Goal: Task Accomplishment & Management: Use online tool/utility

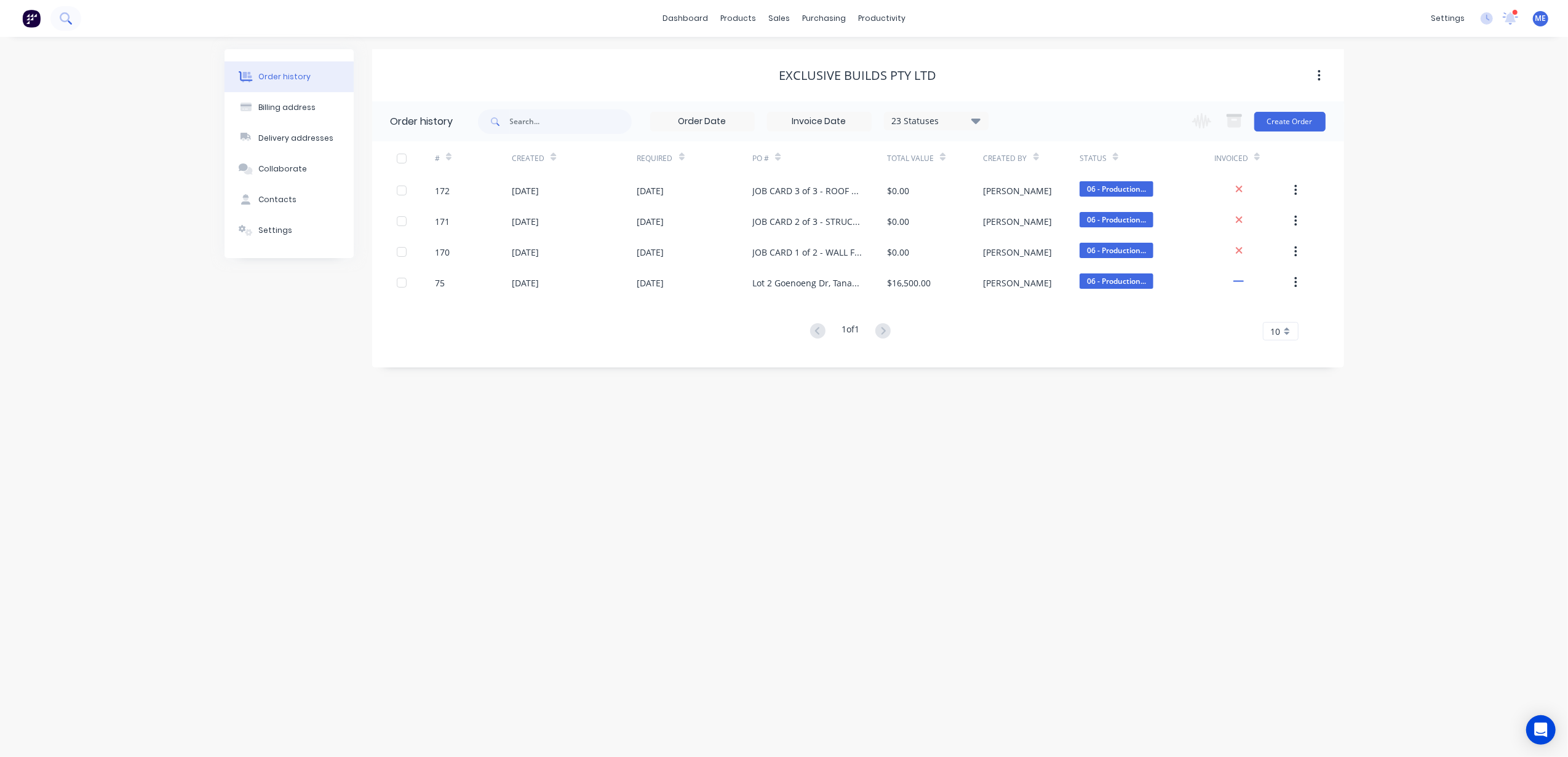
click at [70, 19] on icon at bounding box center [65, 18] width 12 height 12
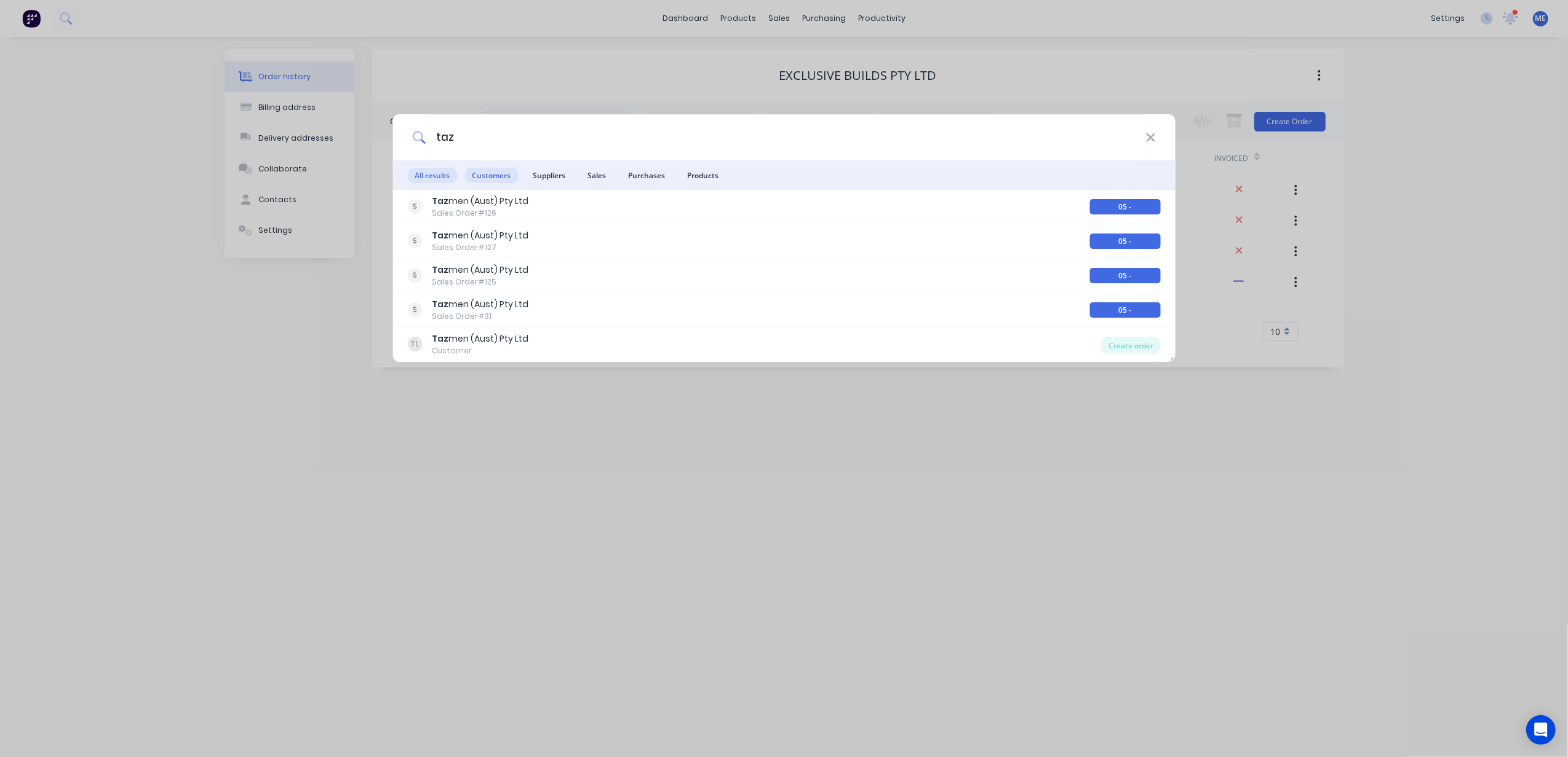
type input "taz"
click at [492, 170] on span "Customers" at bounding box center [491, 175] width 54 height 16
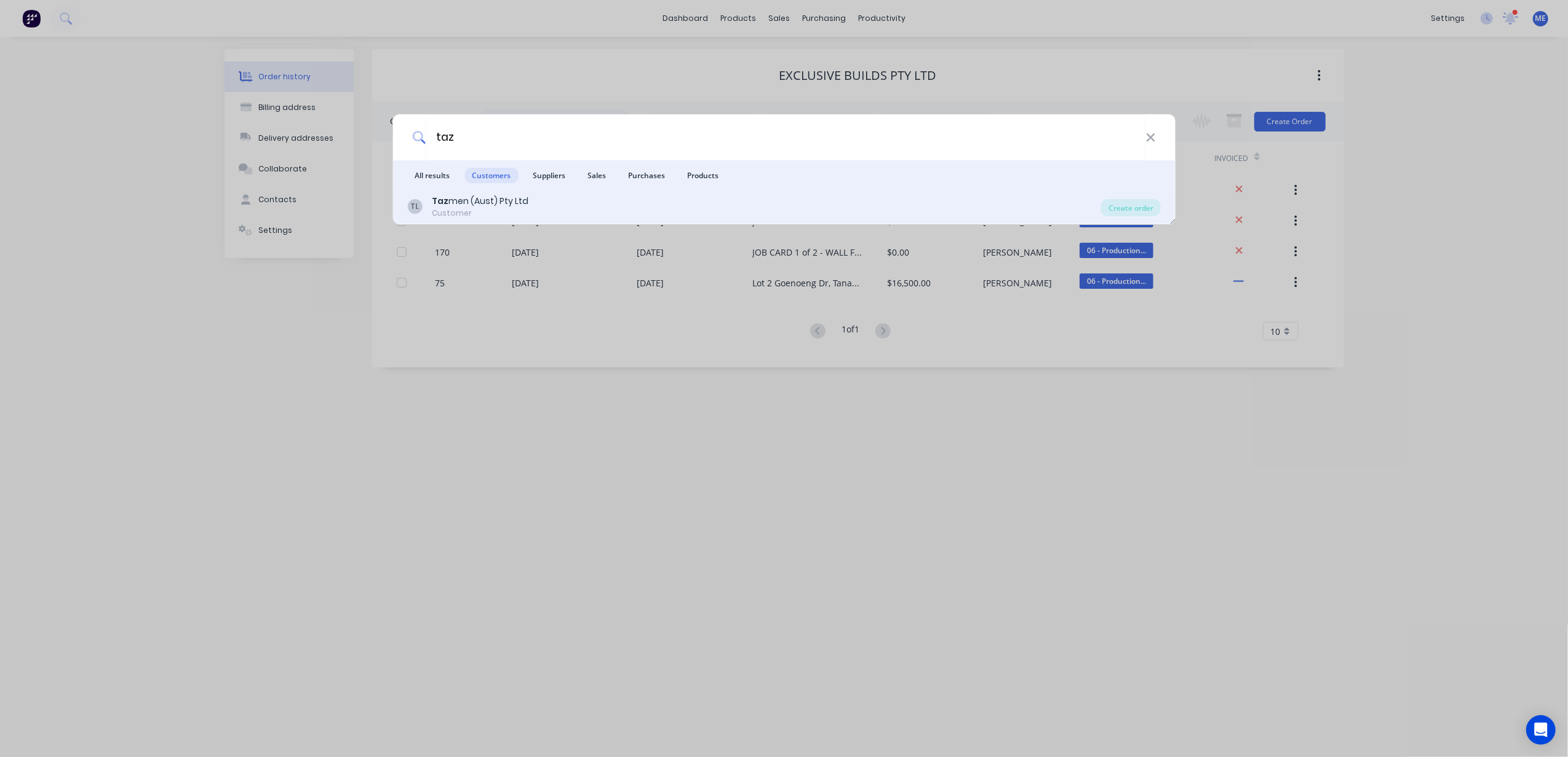
click at [463, 206] on div "Taz men (Aust) Pty Ltd" at bounding box center [480, 202] width 97 height 13
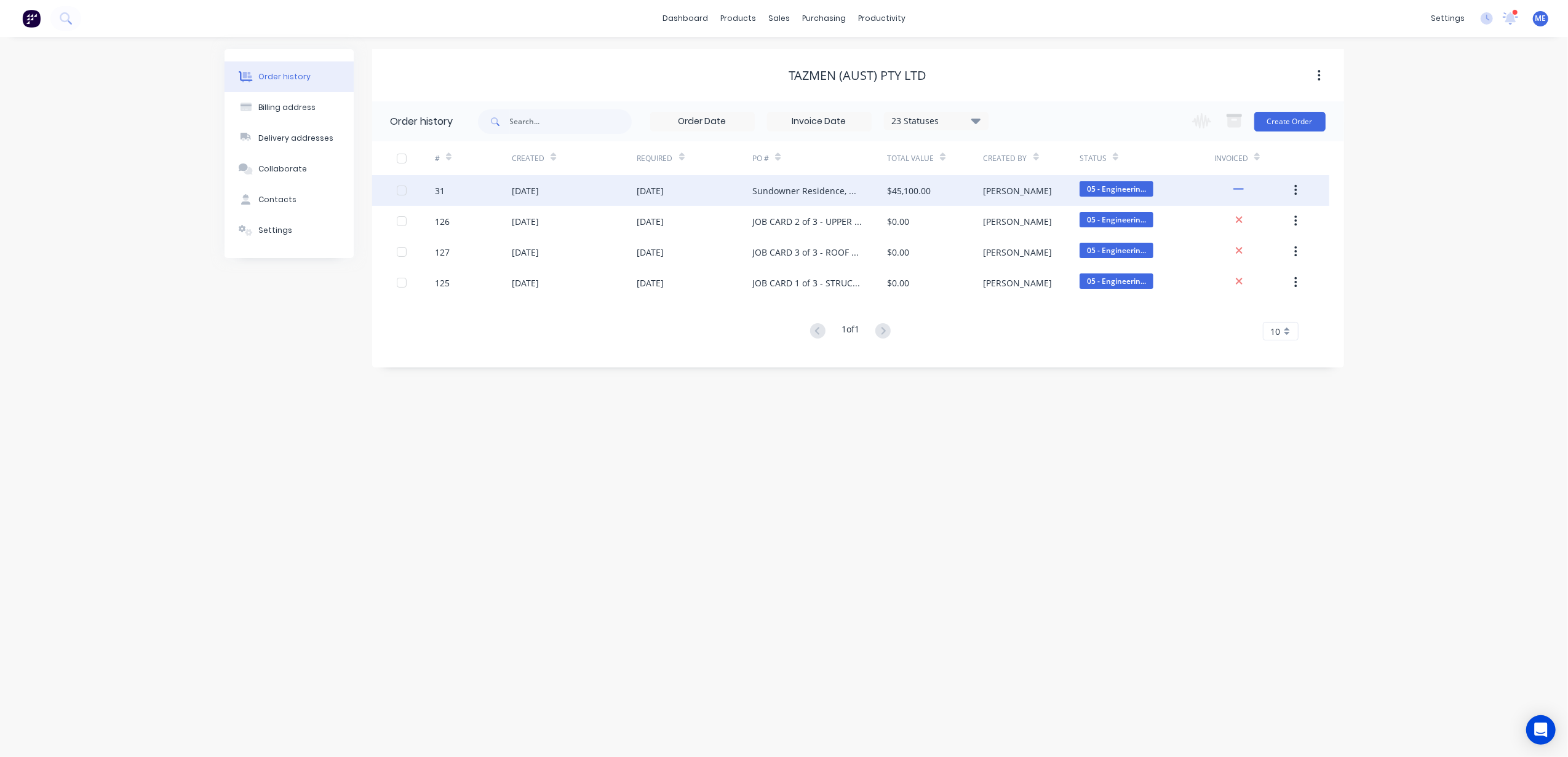
click at [799, 192] on div "Sundowner Residence, Mermaid Waters - STEEL FRAMING SOLUTIONS - Rev 3" at bounding box center [808, 191] width 110 height 13
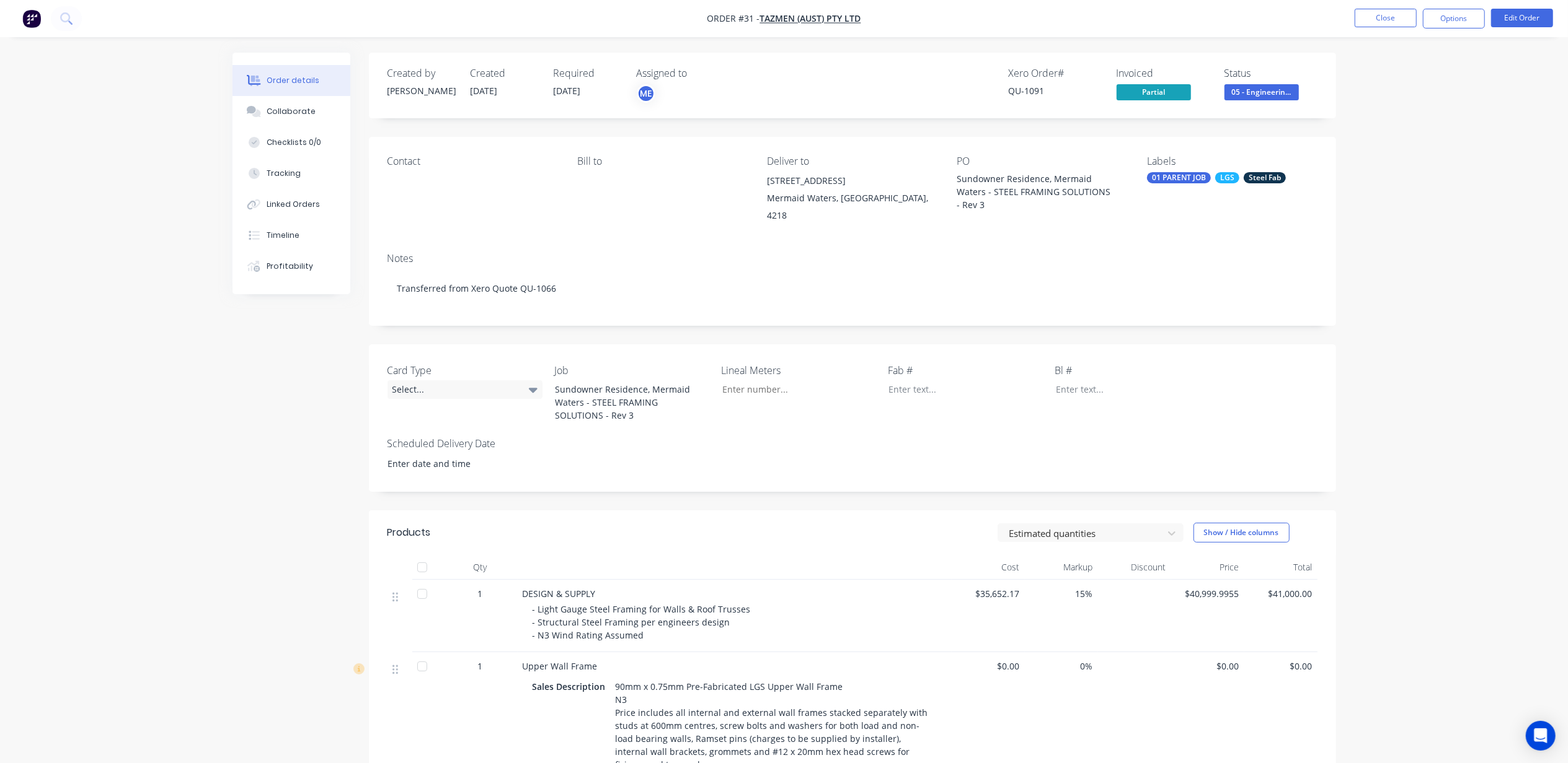
click at [1458, 197] on div "Order details Collaborate Checklists 0/0 Tracking Linked Orders Timeline Profit…" at bounding box center [784, 711] width 1568 height 1422
click at [1170, 93] on span "Partial" at bounding box center [1153, 92] width 74 height 16
click at [1146, 91] on span "Partial" at bounding box center [1153, 92] width 74 height 16
click at [1435, 20] on button "Options" at bounding box center [1454, 18] width 62 height 20
click at [1429, 93] on div "Partial Invoice" at bounding box center [1417, 99] width 114 height 18
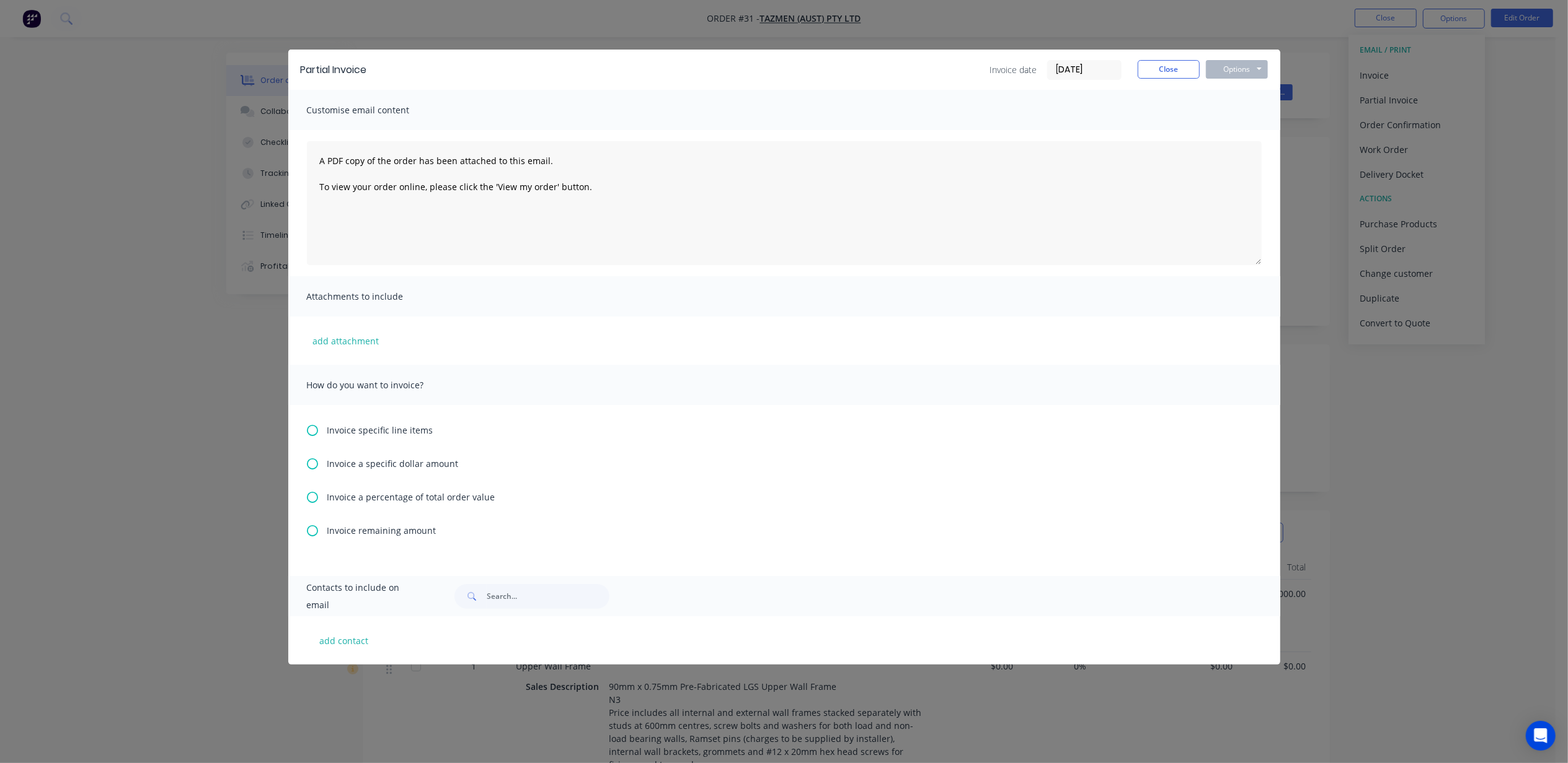
click at [390, 531] on span "Invoice remaining amount" at bounding box center [382, 531] width 109 height 13
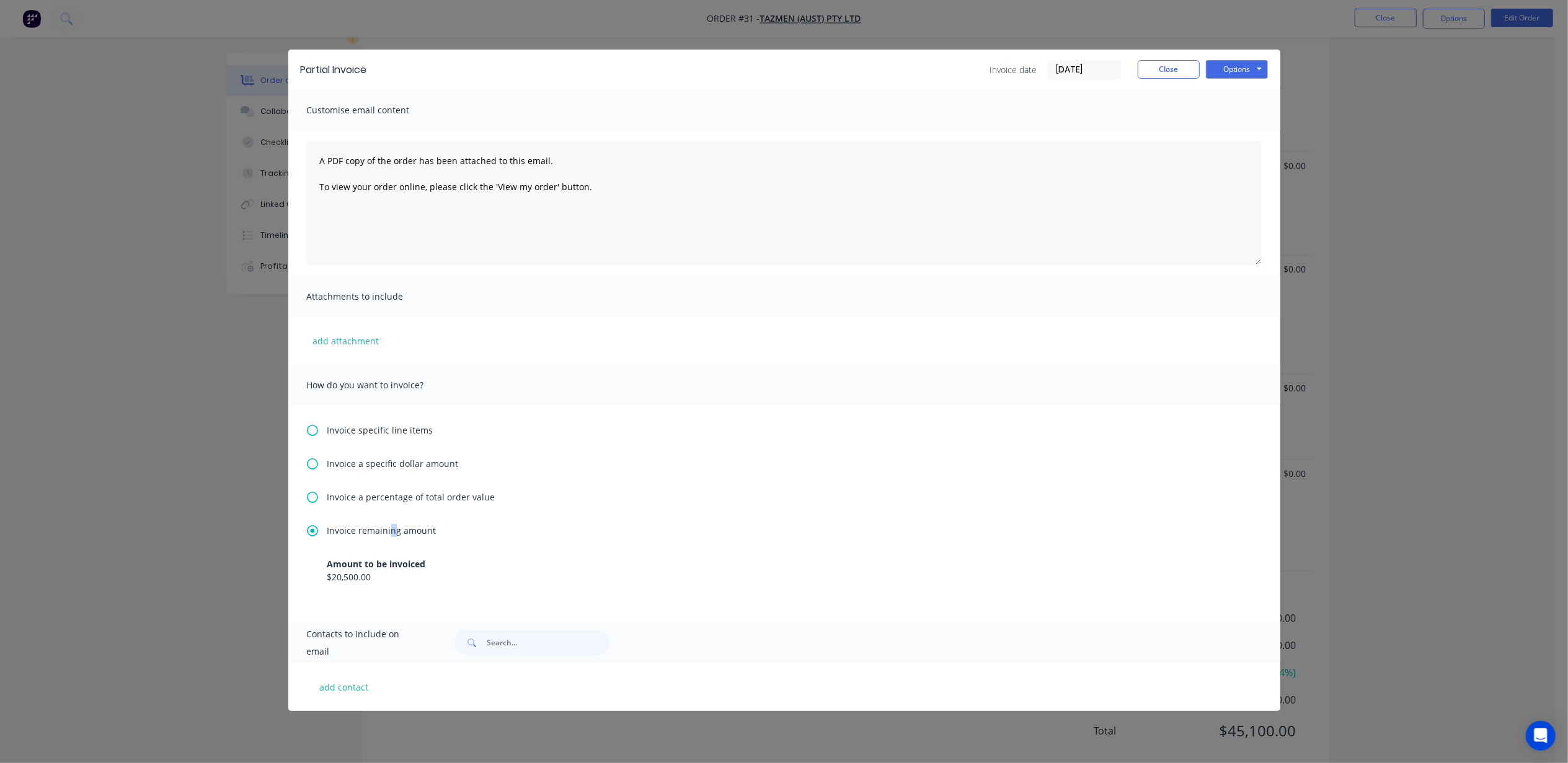
scroll to position [649, 0]
click at [1232, 69] on button "Options" at bounding box center [1237, 69] width 62 height 19
click at [1241, 110] on button "Print" at bounding box center [1245, 112] width 80 height 21
click at [1171, 72] on button "Close" at bounding box center [1168, 69] width 62 height 19
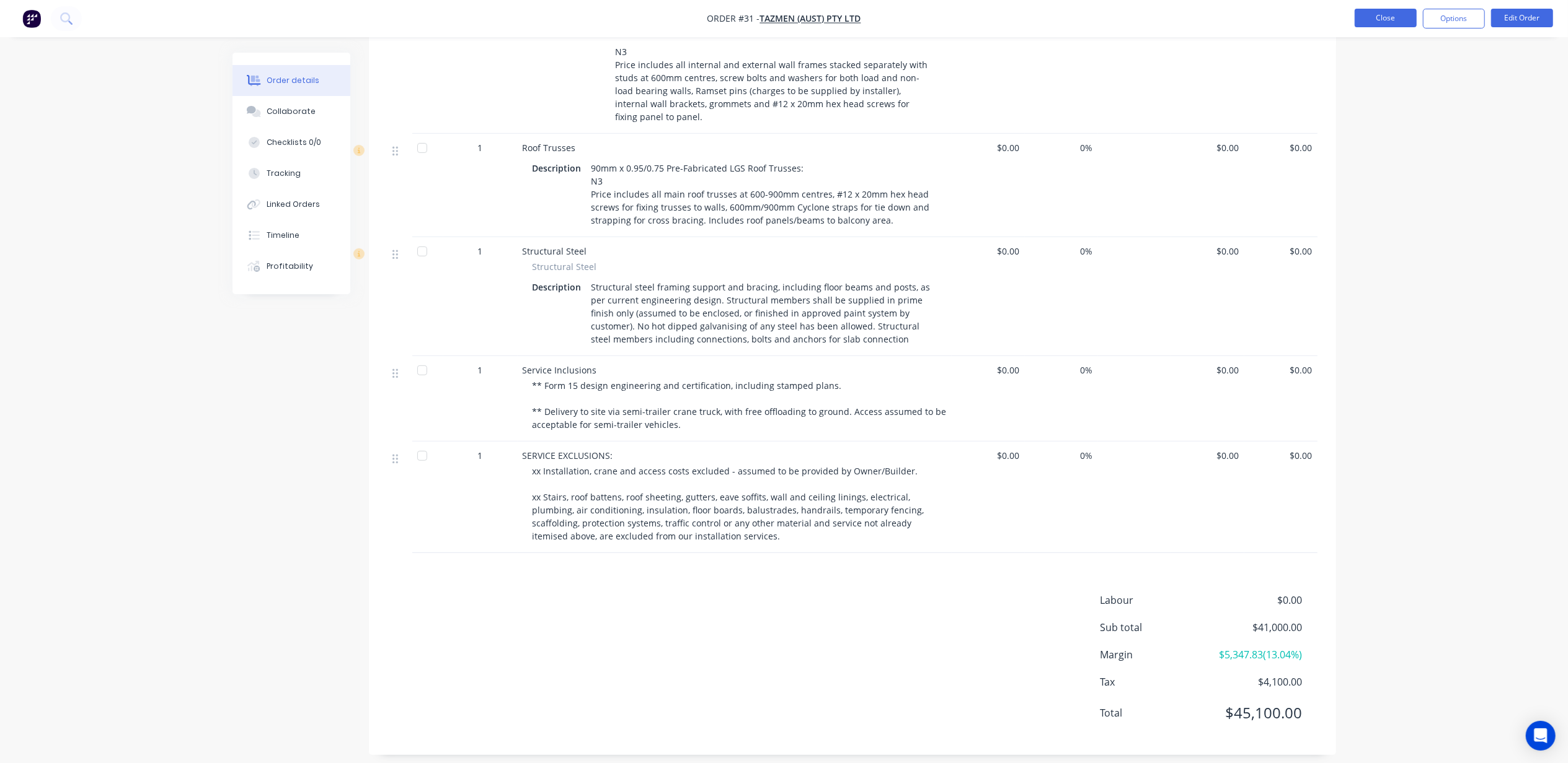
click at [1380, 18] on button "Close" at bounding box center [1385, 18] width 62 height 19
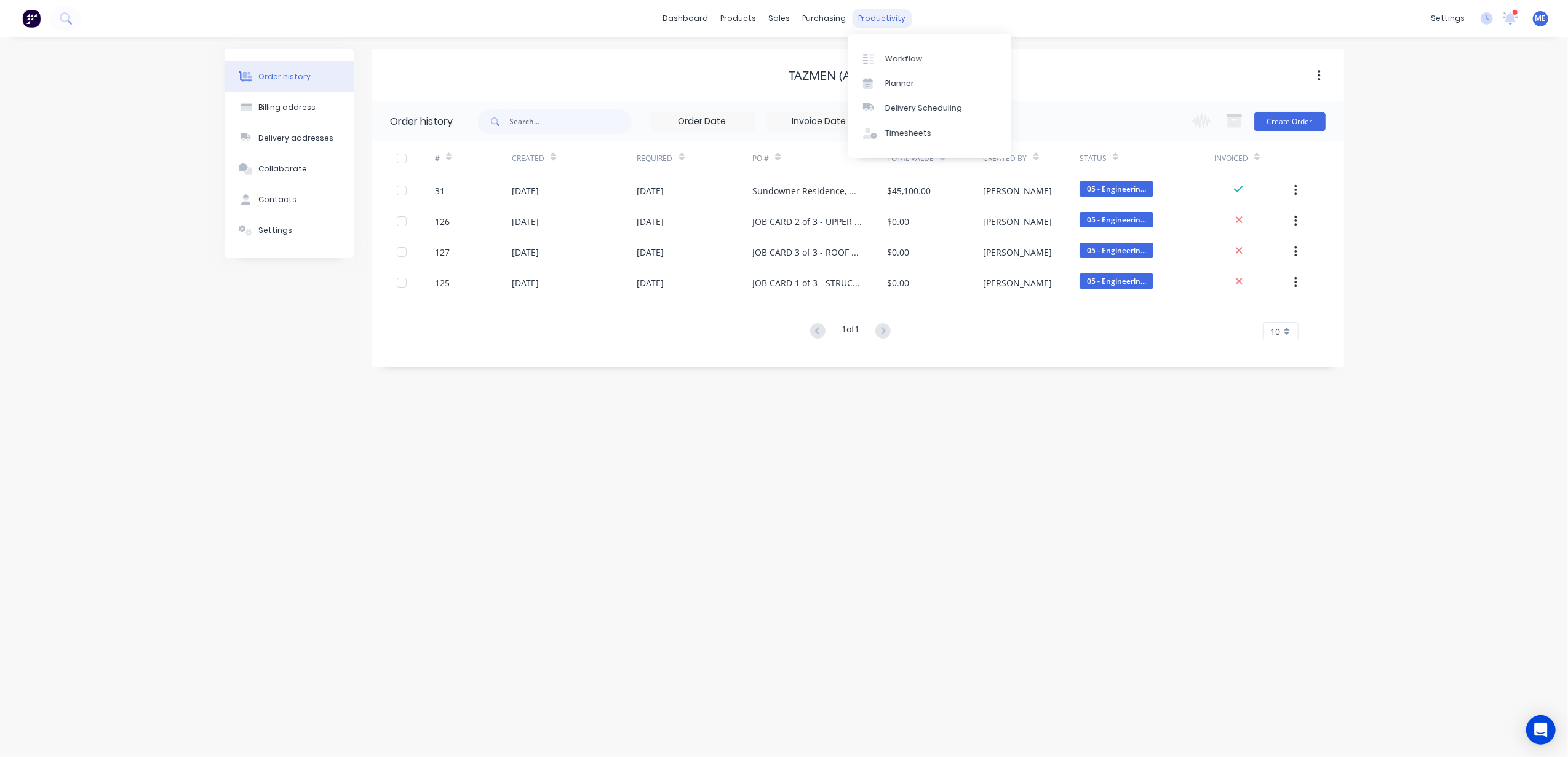
click at [884, 20] on div "productivity" at bounding box center [882, 19] width 60 height 19
click at [900, 78] on div "Planner" at bounding box center [899, 84] width 29 height 11
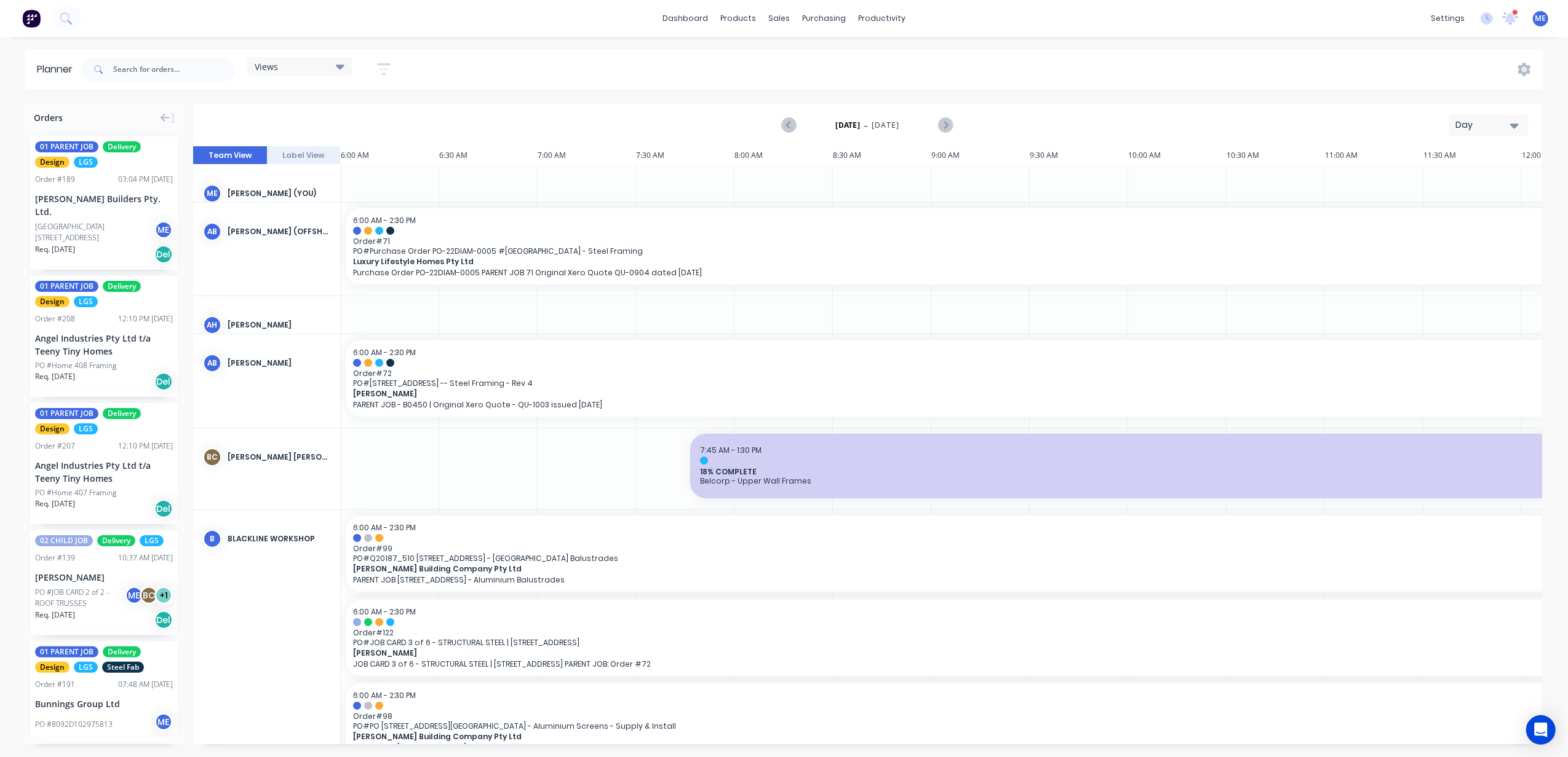
scroll to position [0, 476]
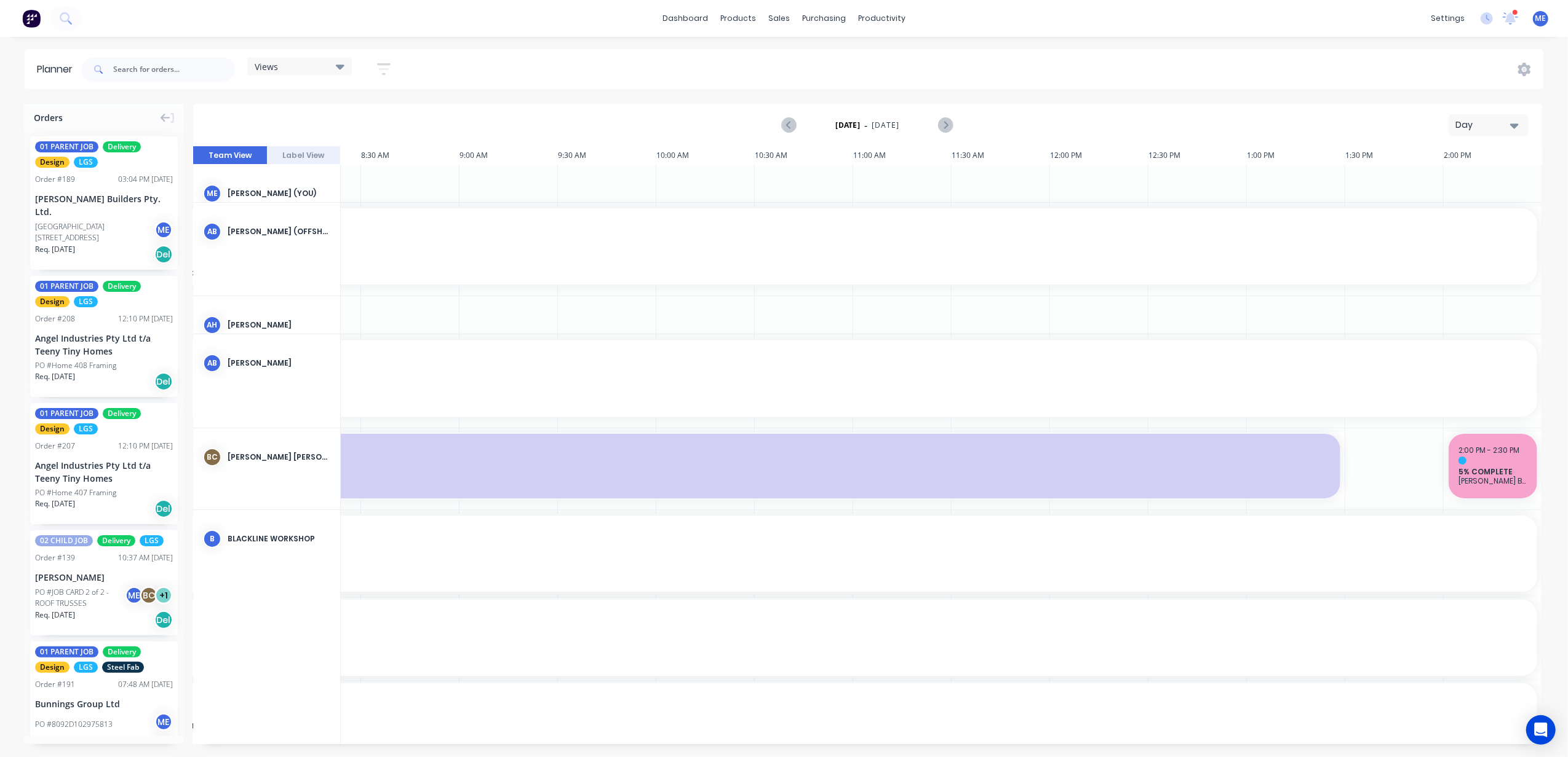
click at [1475, 121] on div "Day" at bounding box center [1483, 126] width 57 height 13
click at [1465, 178] on div "Week" at bounding box center [1467, 182] width 122 height 24
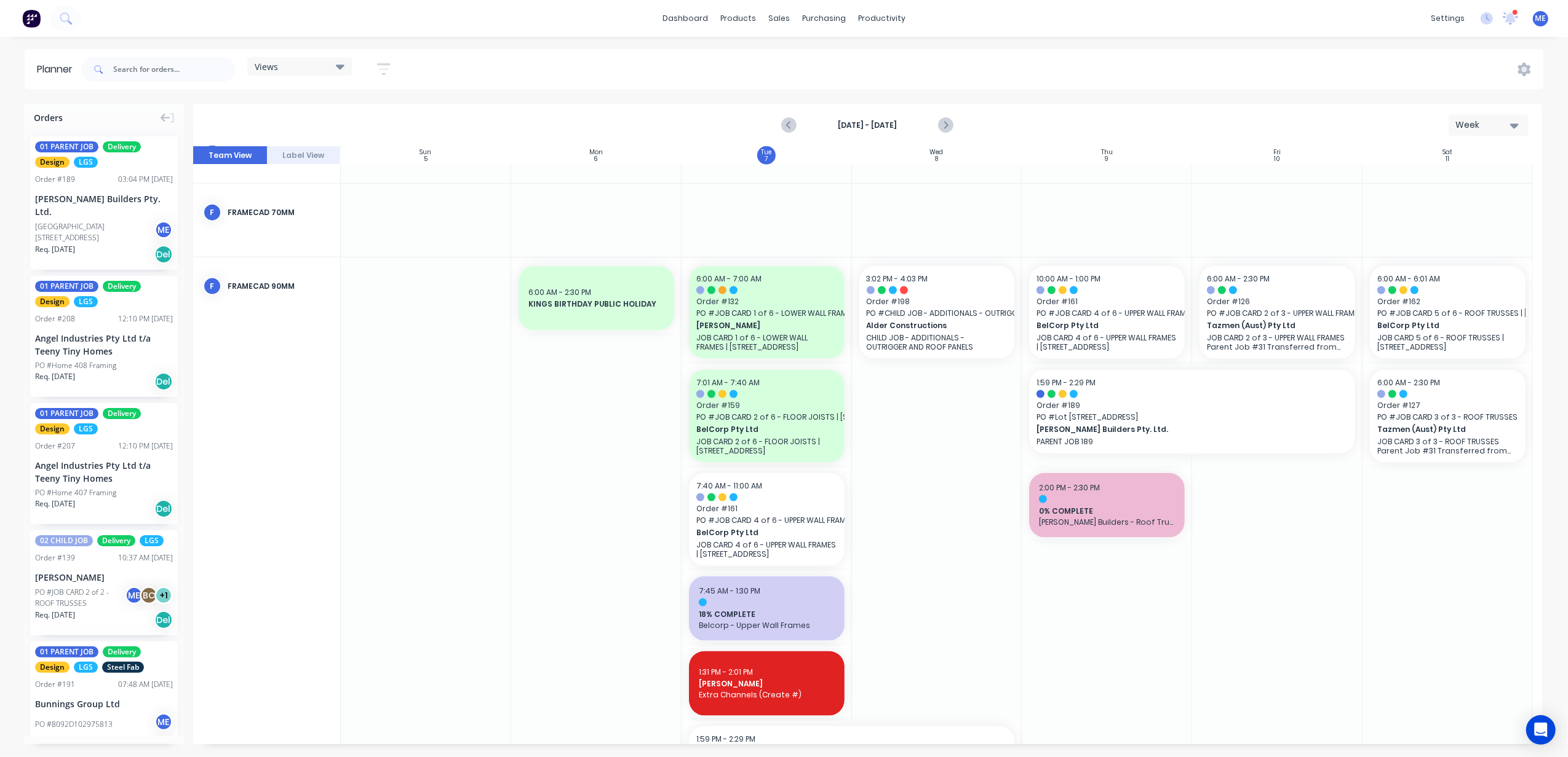
scroll to position [1639, 0]
